Goal: Navigation & Orientation: Find specific page/section

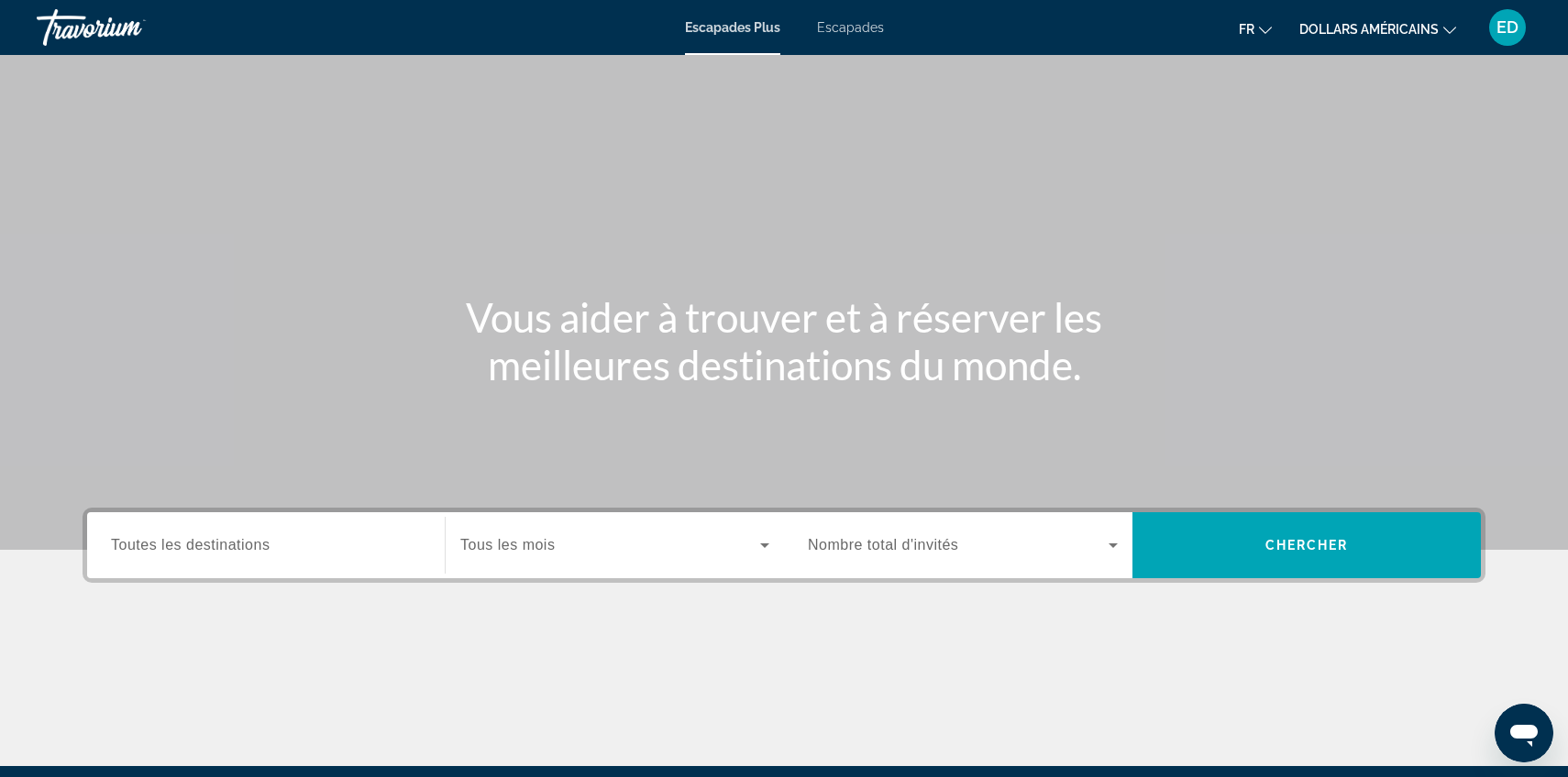
click at [1426, 24] on font "dollars américains" at bounding box center [1369, 30] width 140 height 15
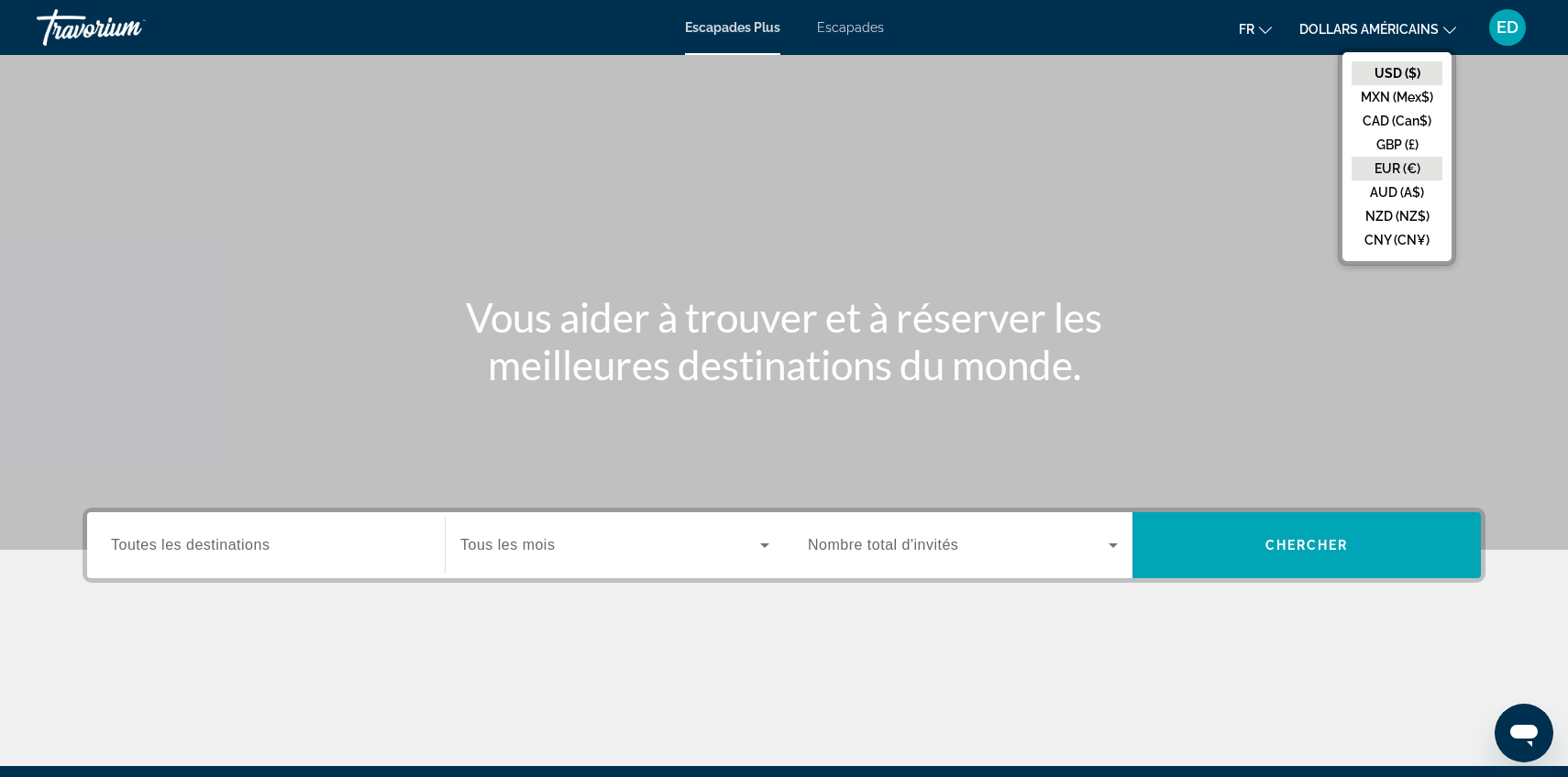
click at [1399, 158] on button "EUR (€)" at bounding box center [1397, 169] width 91 height 24
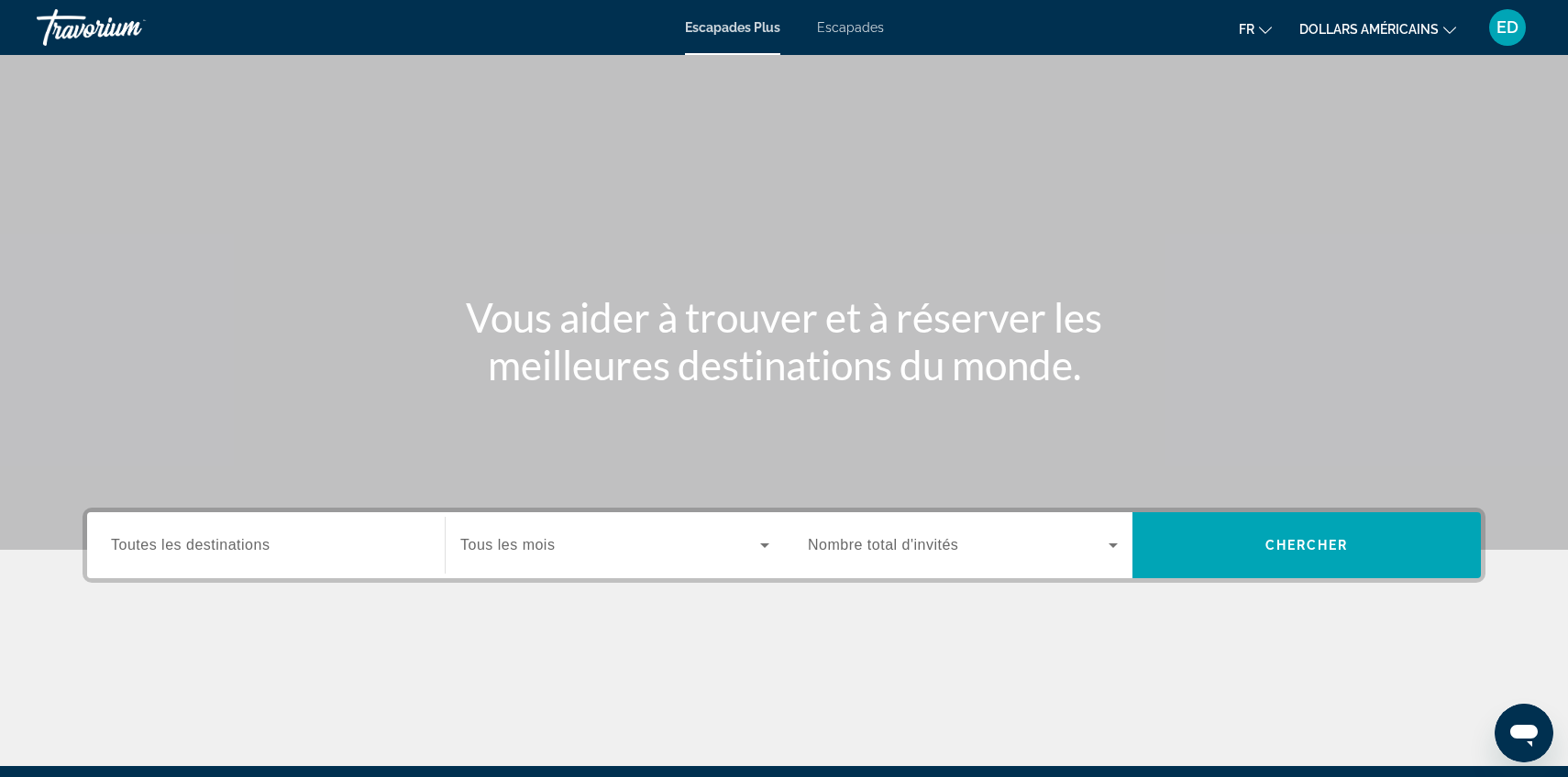
click at [1263, 33] on icon "Changer de langue" at bounding box center [1266, 31] width 13 height 13
